Goal: Task Accomplishment & Management: Use online tool/utility

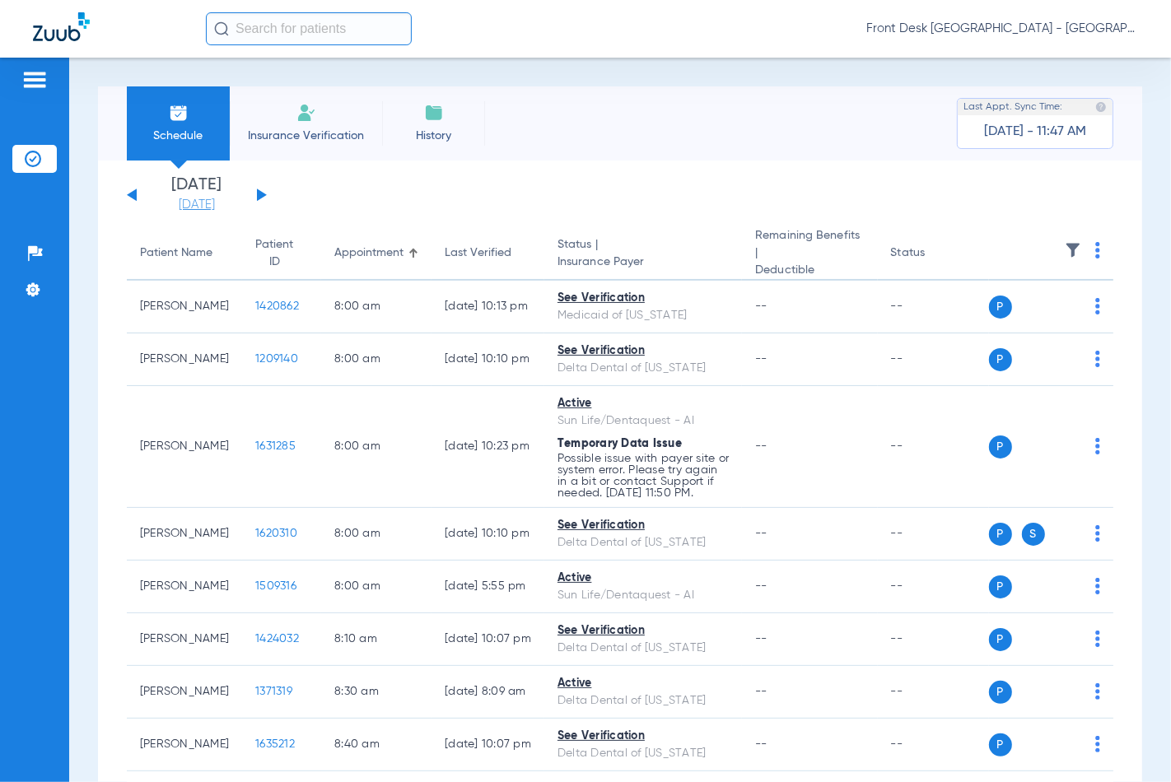
click at [198, 203] on link "[DATE]" at bounding box center [196, 205] width 99 height 16
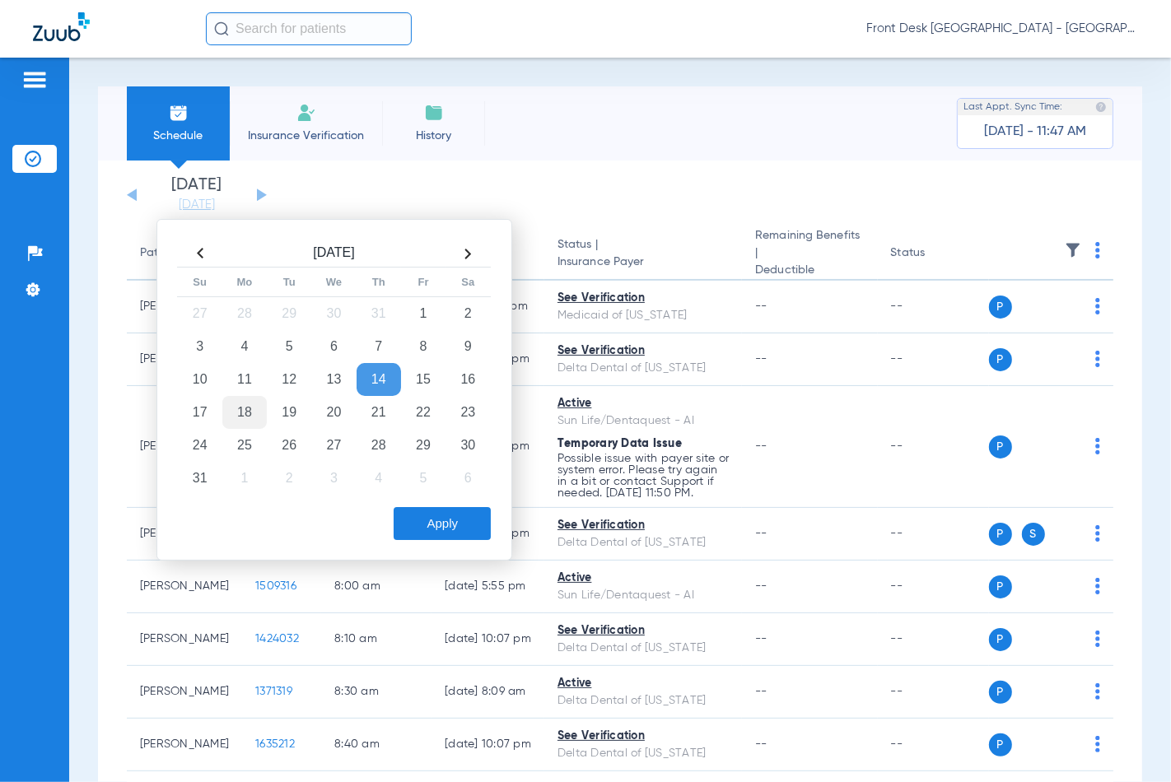
click at [252, 425] on td "18" at bounding box center [244, 412] width 44 height 33
click at [446, 533] on button "Apply" at bounding box center [442, 523] width 97 height 33
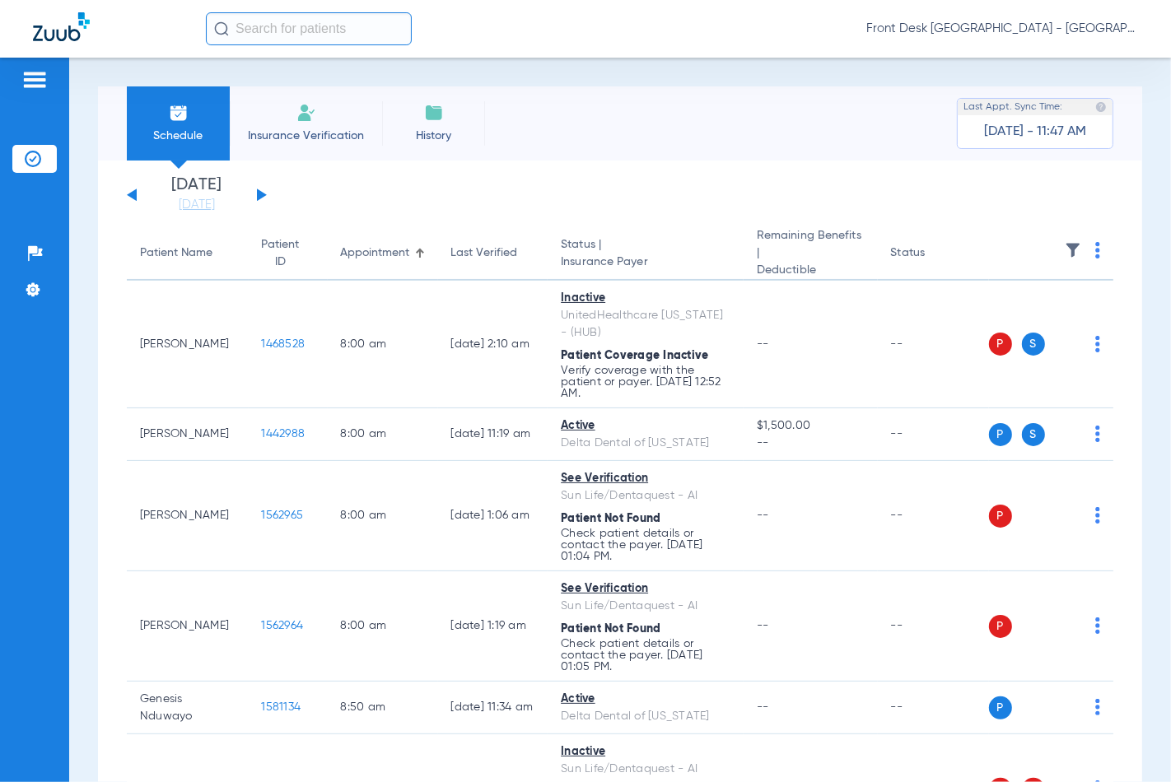
click at [1065, 258] on img at bounding box center [1073, 250] width 16 height 16
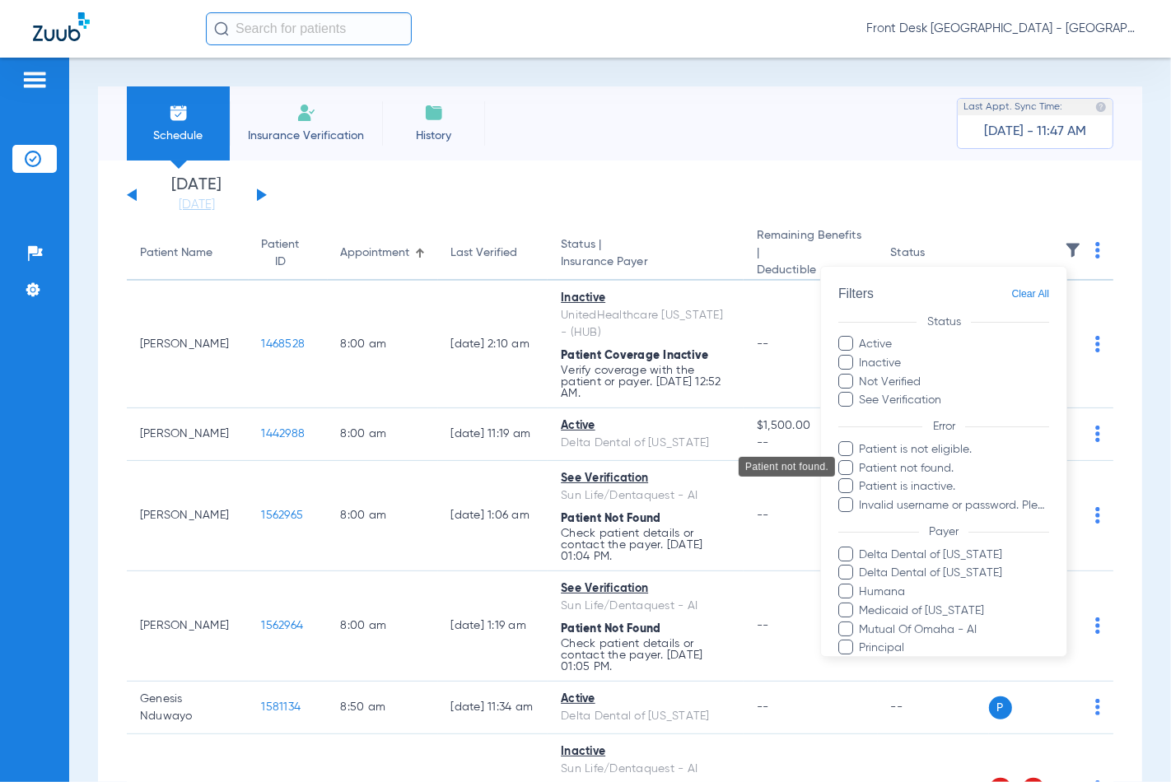
scroll to position [247, 0]
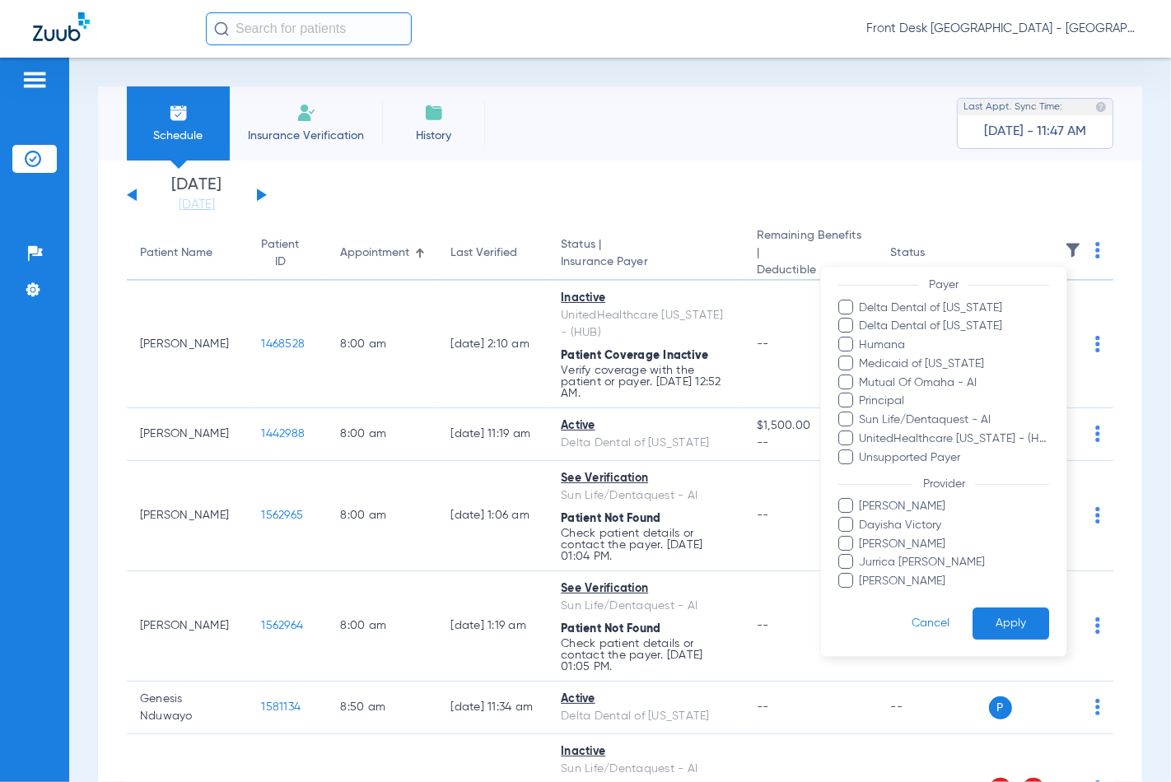
click at [908, 561] on span "Jurrica [PERSON_NAME]" at bounding box center [954, 562] width 191 height 17
click at [862, 574] on input "Jurrica [PERSON_NAME]" at bounding box center [862, 574] width 0 height 0
click at [980, 614] on button "Apply" at bounding box center [1010, 624] width 77 height 32
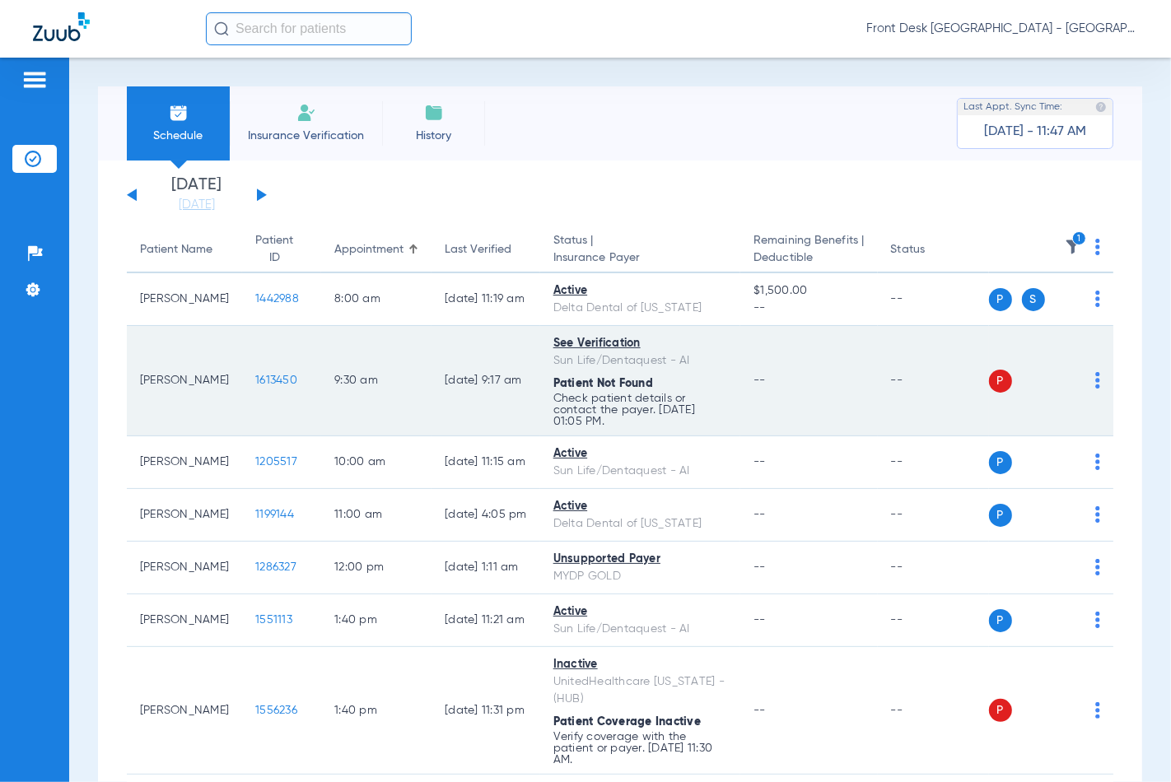
click at [242, 388] on td "1613450" at bounding box center [281, 381] width 79 height 110
click at [255, 384] on span "1613450" at bounding box center [276, 381] width 42 height 12
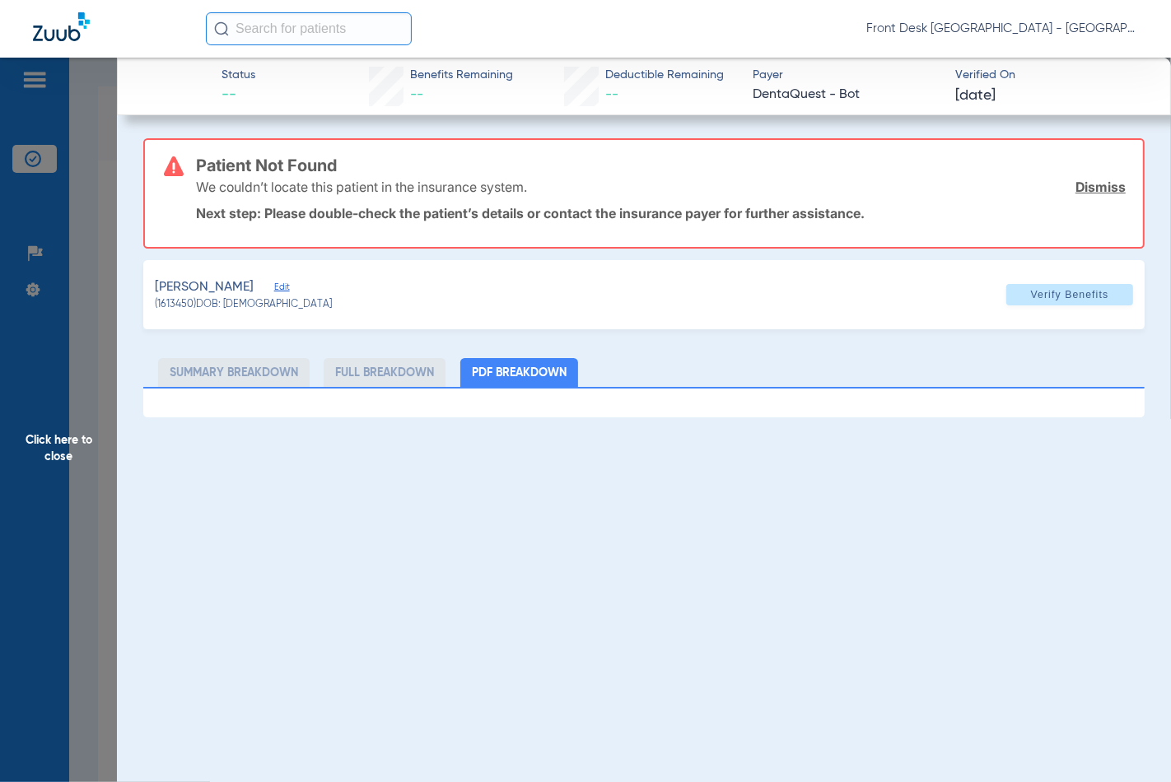
click at [94, 376] on span "Click here to close" at bounding box center [58, 449] width 117 height 782
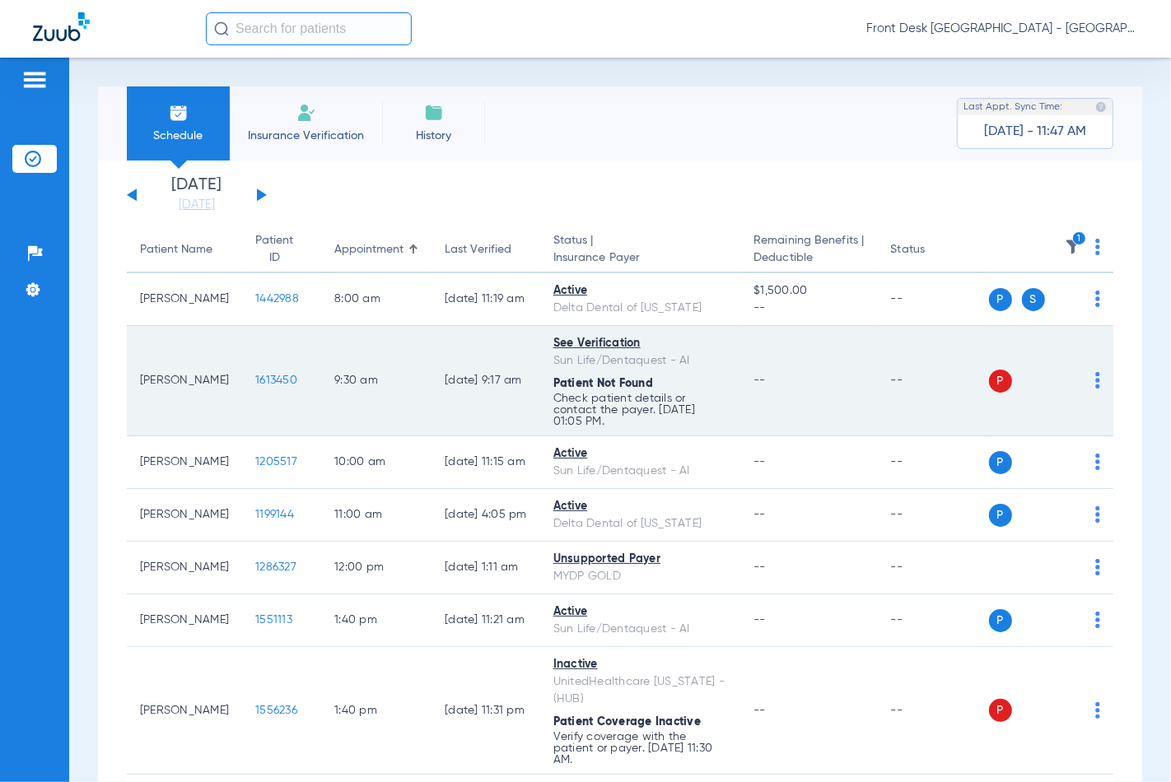
click at [255, 384] on span "1613450" at bounding box center [276, 381] width 42 height 12
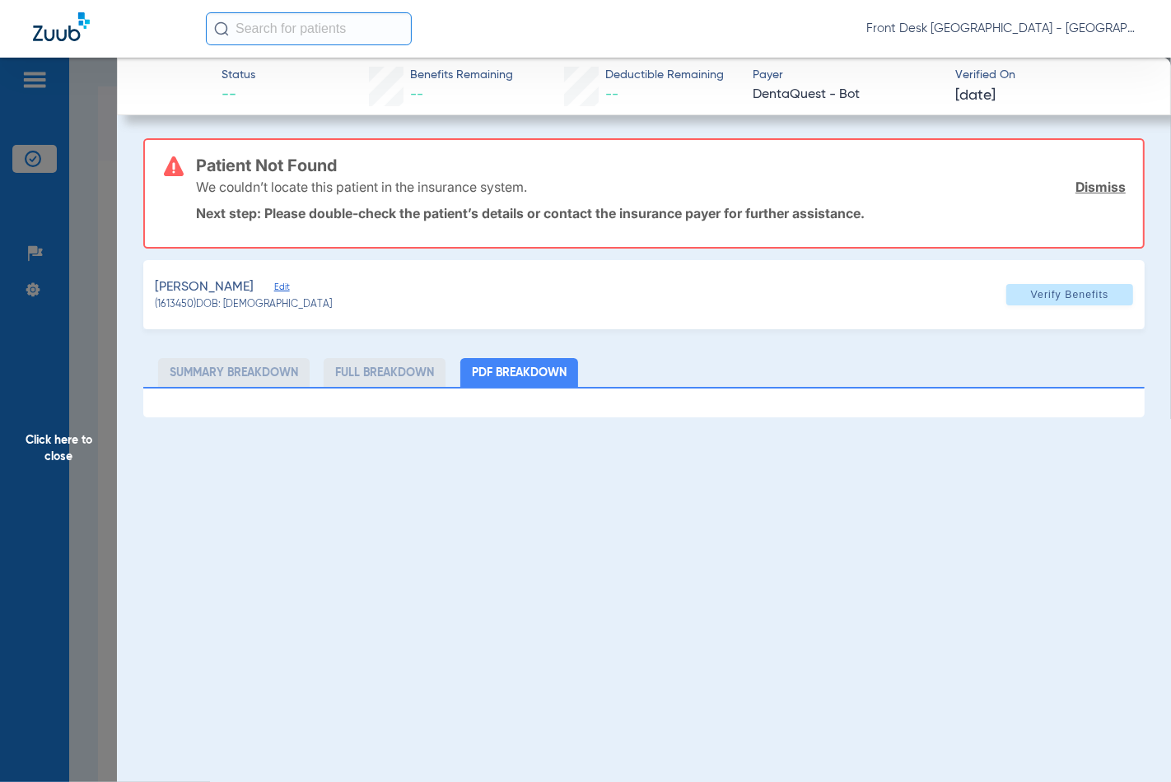
click at [62, 461] on span "Click here to close" at bounding box center [58, 449] width 117 height 782
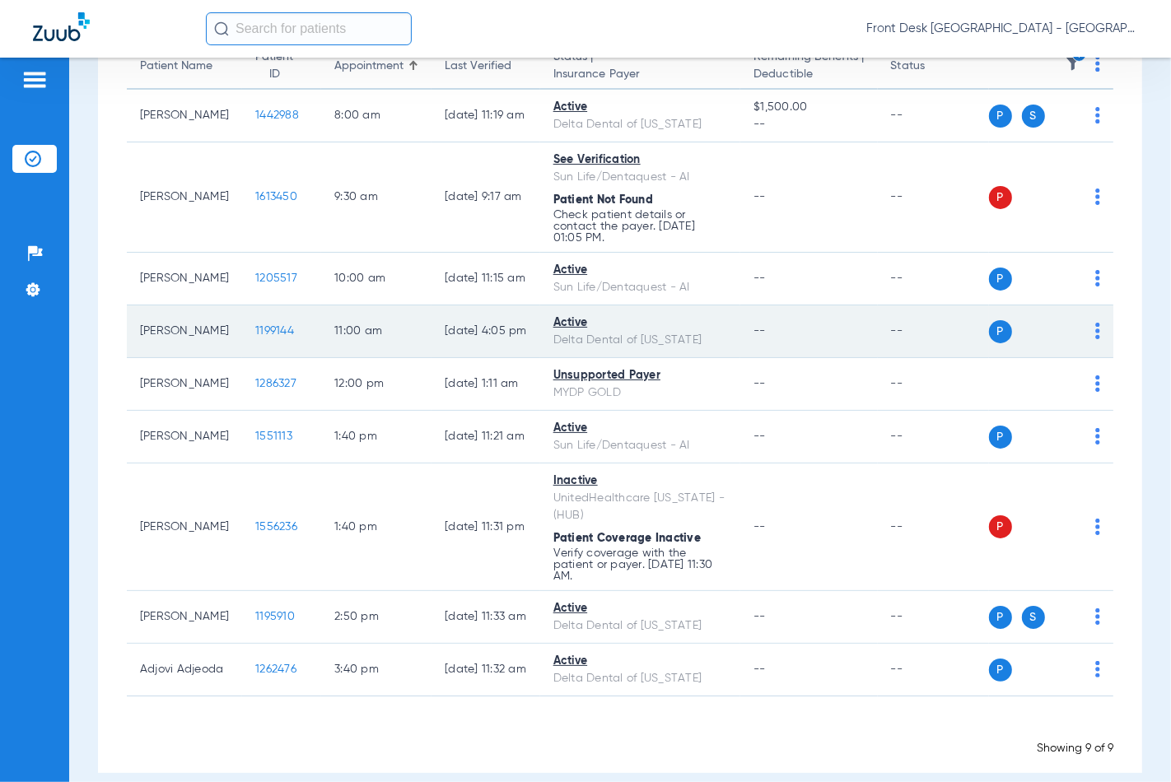
scroll to position [193, 0]
